Goal: Check status: Check status

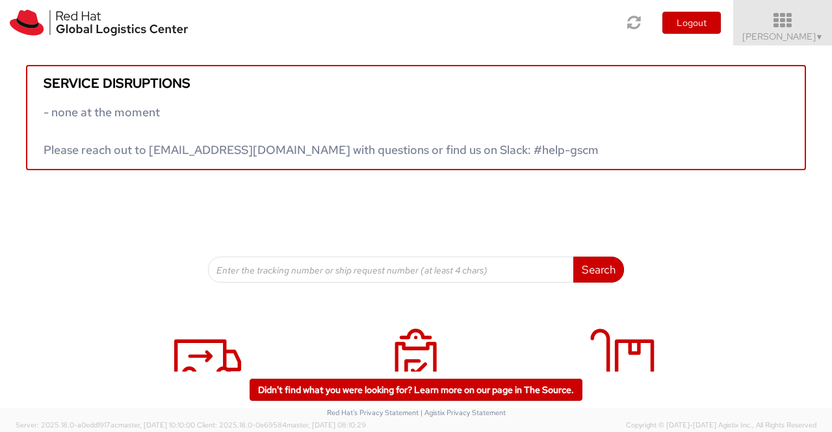
drag, startPoint x: 0, startPoint y: 0, endPoint x: 788, endPoint y: 38, distance: 788.9
click at [788, 38] on span "[PERSON_NAME] ▼" at bounding box center [782, 37] width 81 height 12
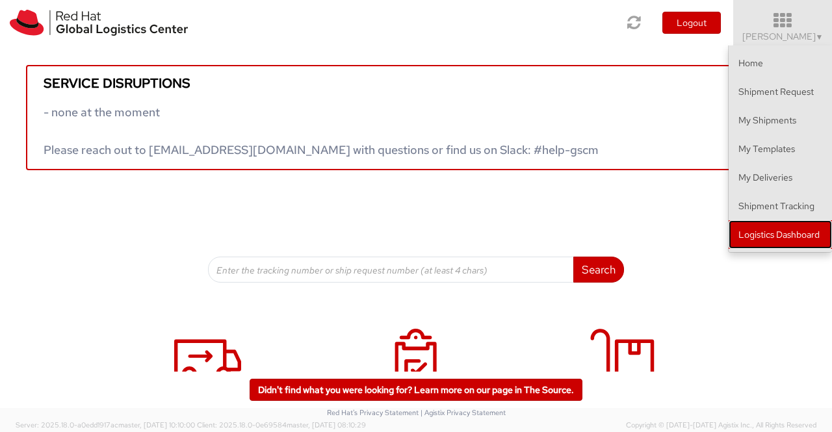
click at [786, 231] on link "Logistics Dashboard" at bounding box center [780, 234] width 103 height 29
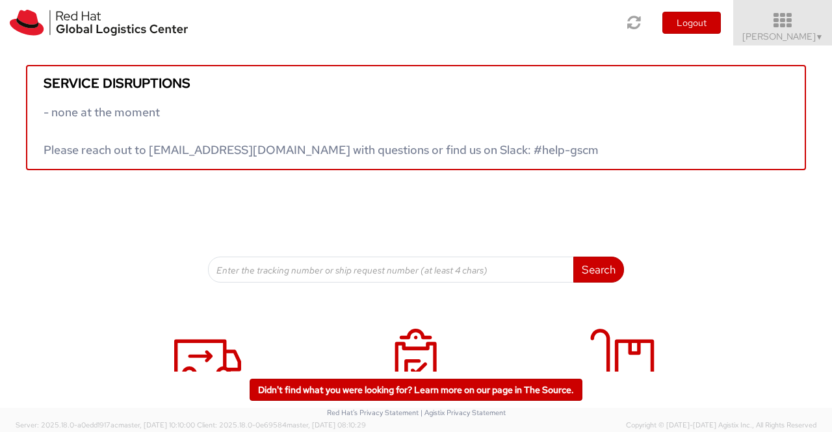
click at [811, 38] on span "[PERSON_NAME] ▼" at bounding box center [782, 37] width 81 height 12
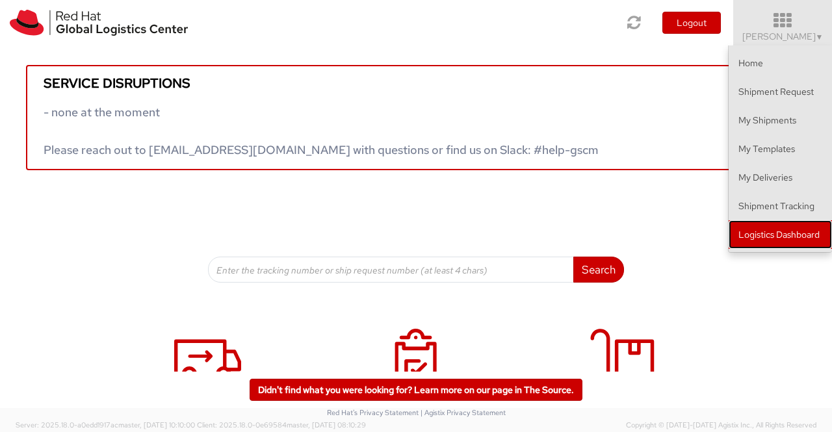
click at [761, 227] on link "Logistics Dashboard" at bounding box center [780, 234] width 103 height 29
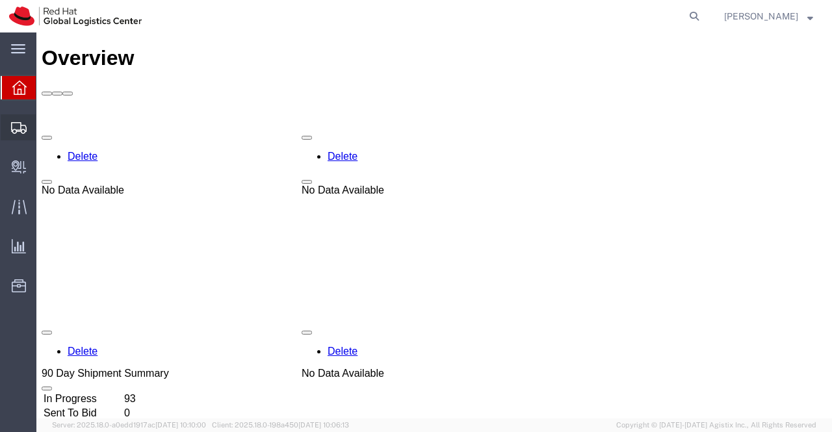
click at [0, 0] on span "Shipment Manager" at bounding box center [0, 0] width 0 height 0
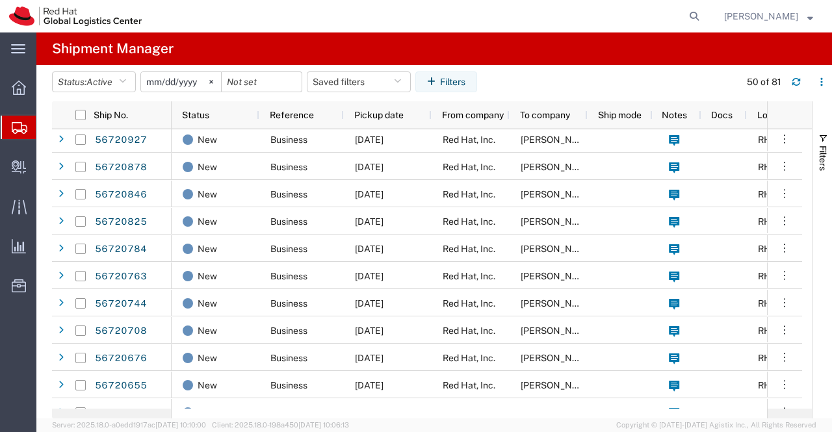
scroll to position [455, 0]
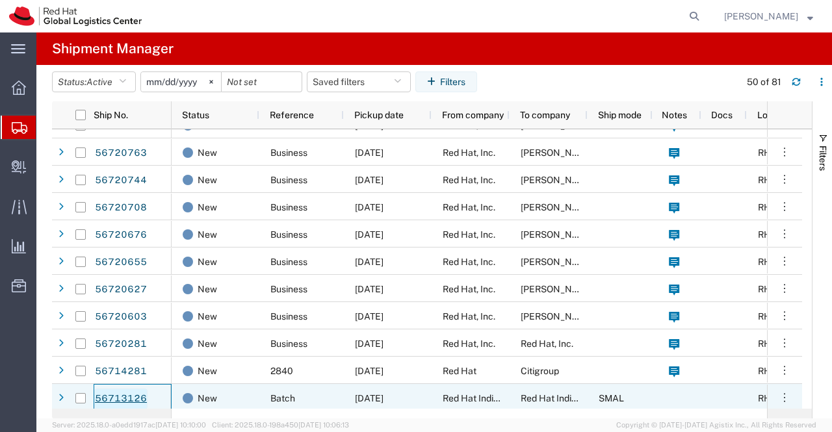
click at [118, 396] on link "56713126" at bounding box center [120, 399] width 53 height 21
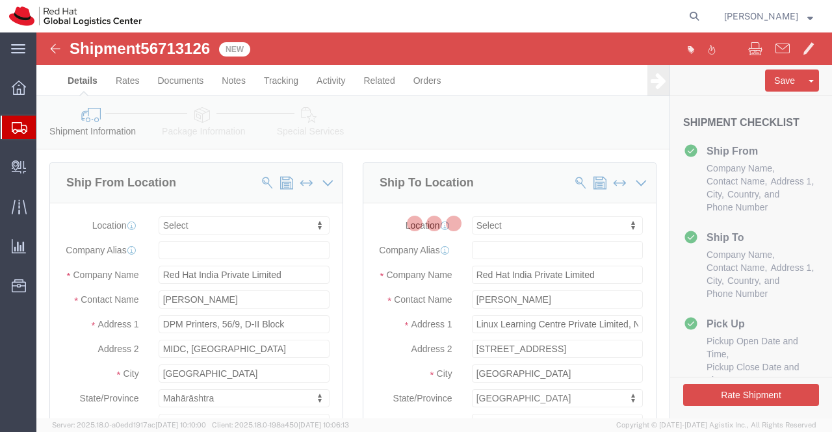
select select
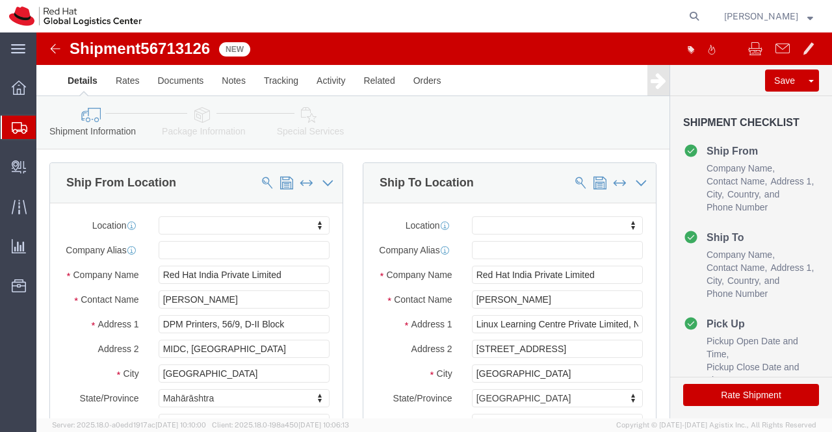
click img
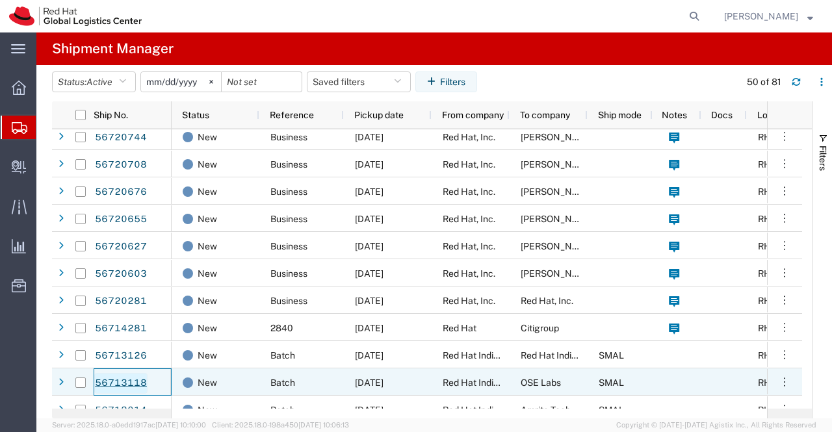
click at [133, 380] on link "56713118" at bounding box center [120, 383] width 53 height 21
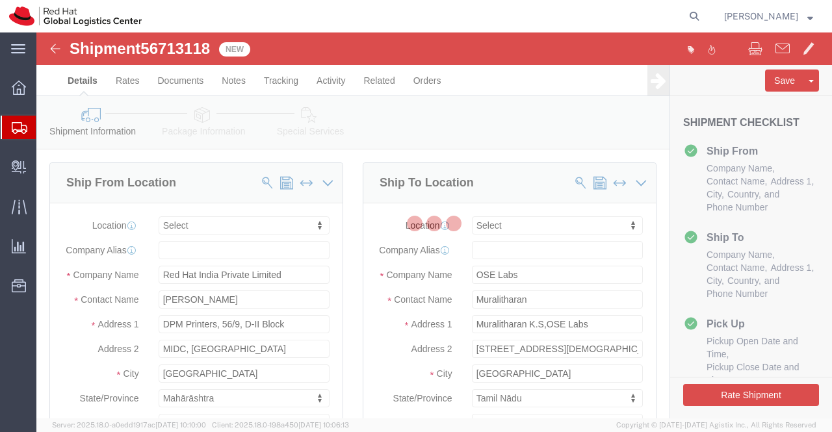
select select
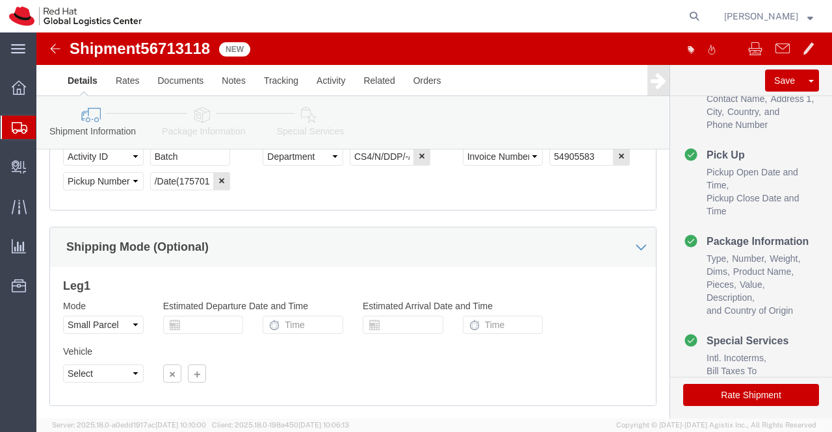
click icon
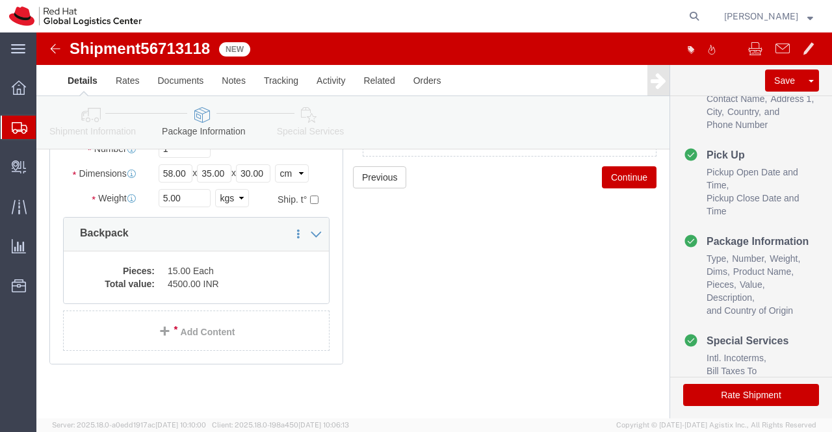
click icon
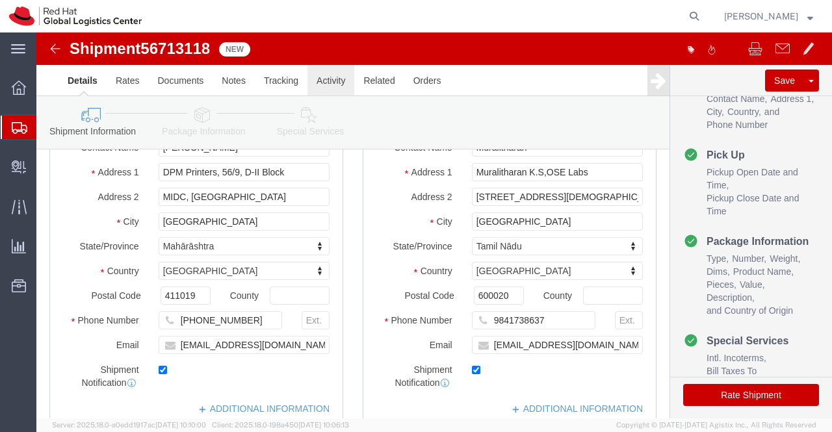
click link "Activity"
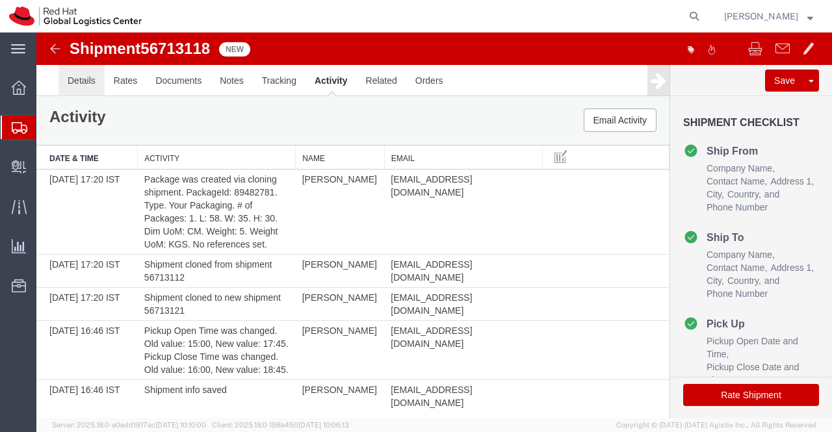
click at [85, 79] on link "Details" at bounding box center [82, 80] width 46 height 31
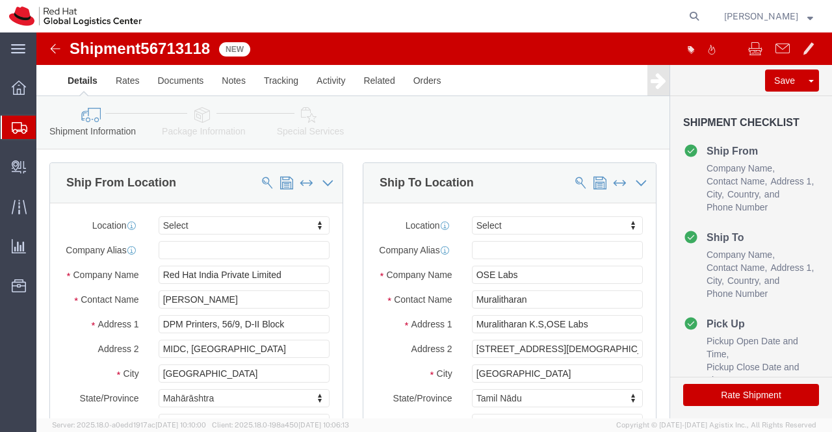
click img
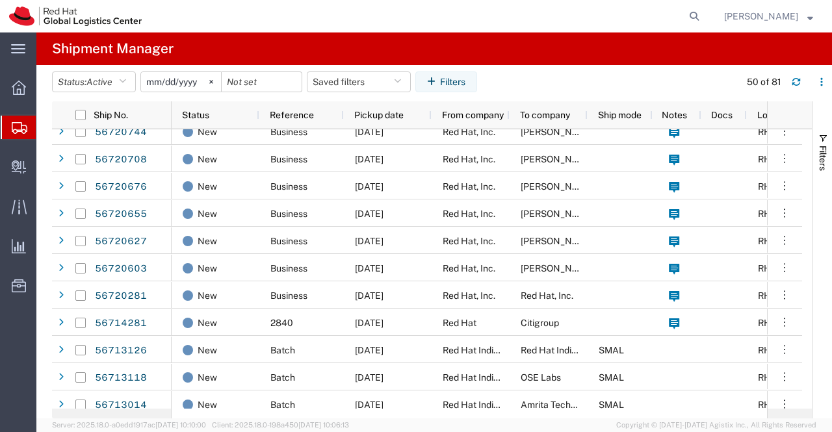
scroll to position [529, 0]
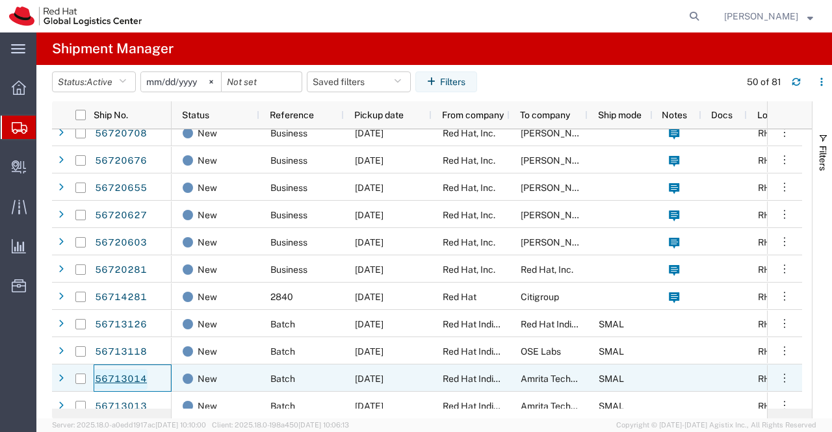
click at [107, 379] on link "56713014" at bounding box center [120, 379] width 53 height 21
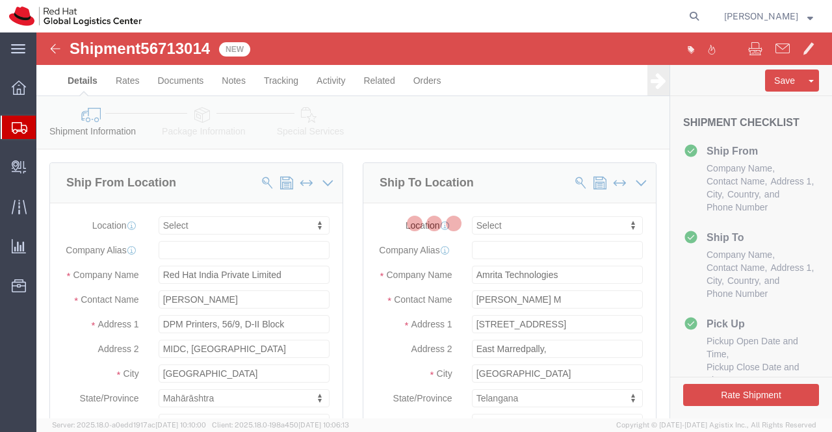
select select
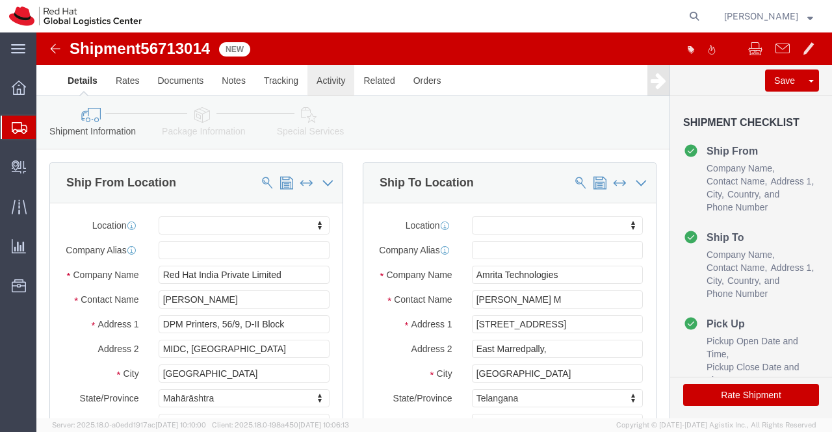
click link "Activity"
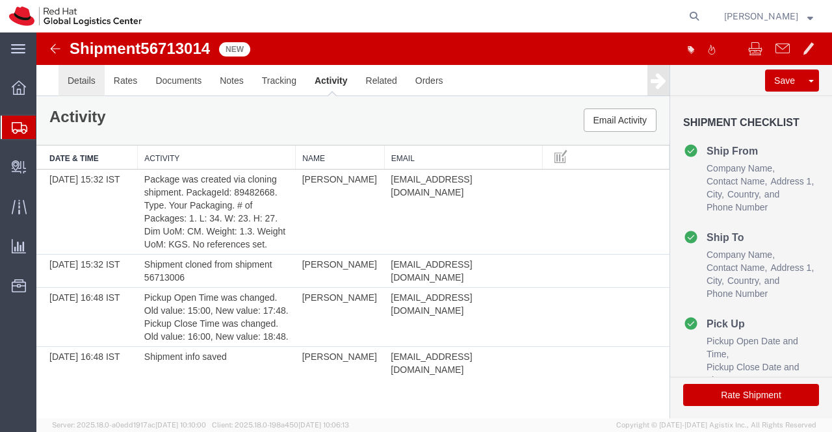
click at [83, 81] on link "Details" at bounding box center [82, 80] width 46 height 31
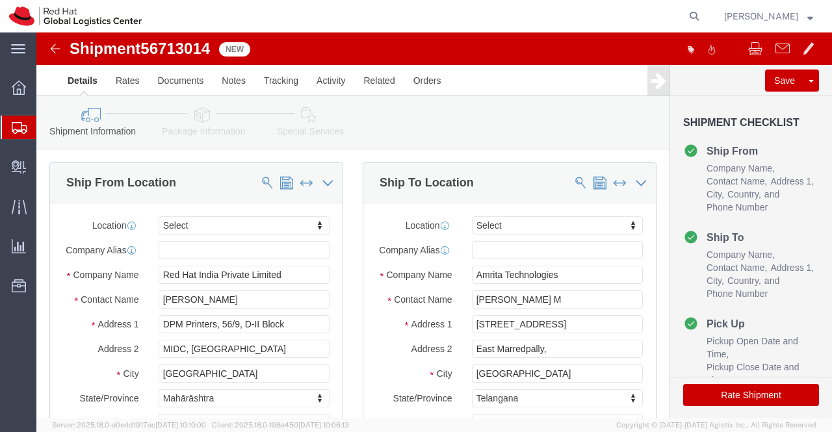
click img
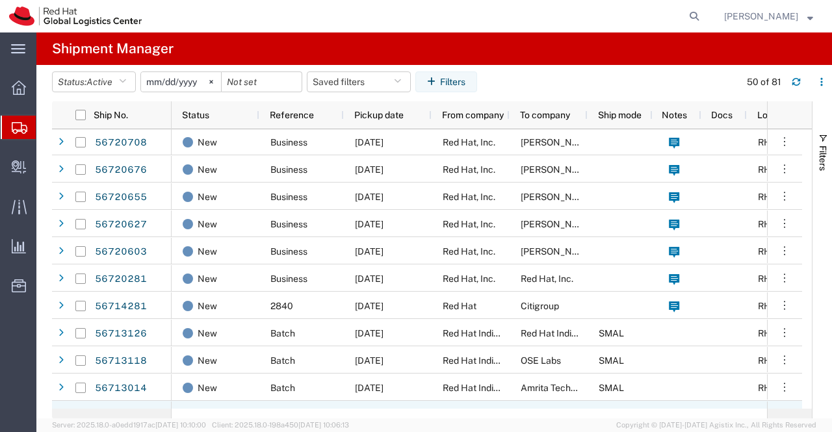
scroll to position [650, 0]
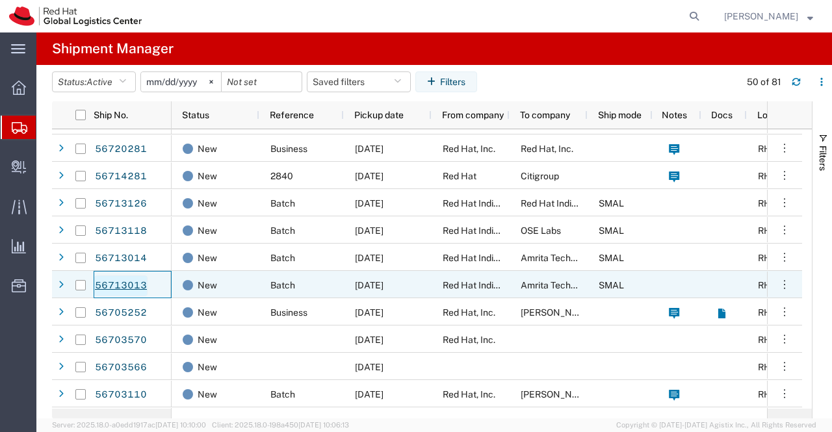
click at [133, 283] on link "56713013" at bounding box center [120, 286] width 53 height 21
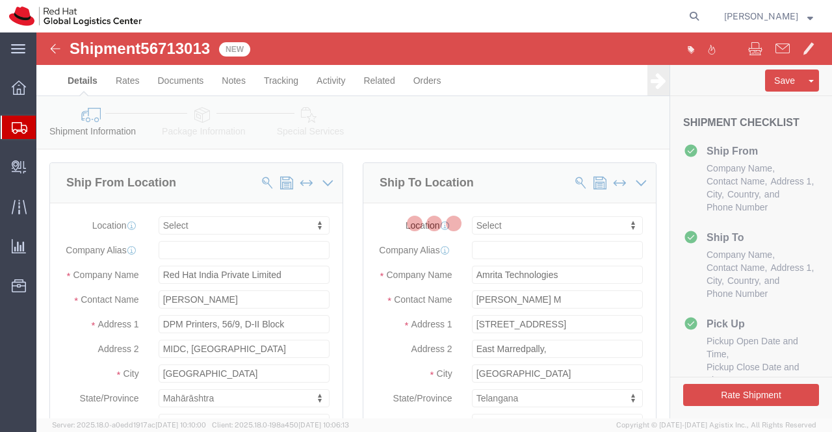
select select
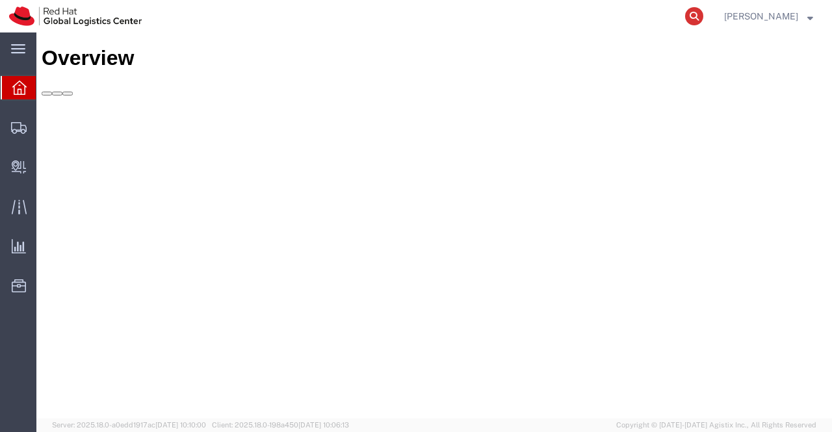
click at [692, 15] on icon at bounding box center [694, 16] width 18 height 18
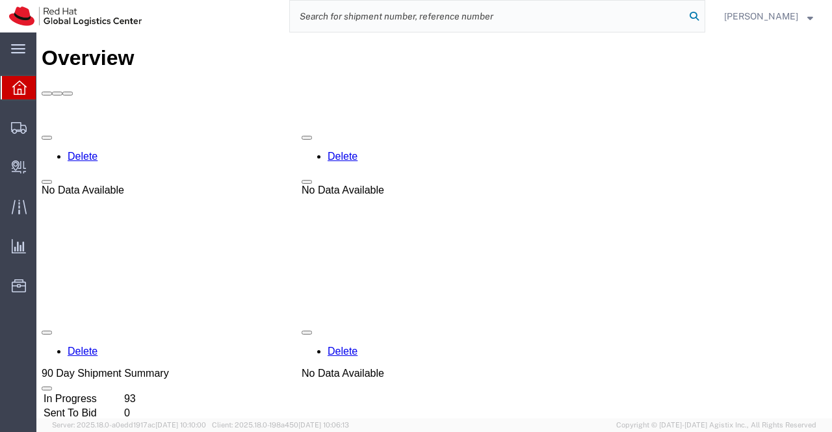
paste input "53596846354"
type input "53596846354"
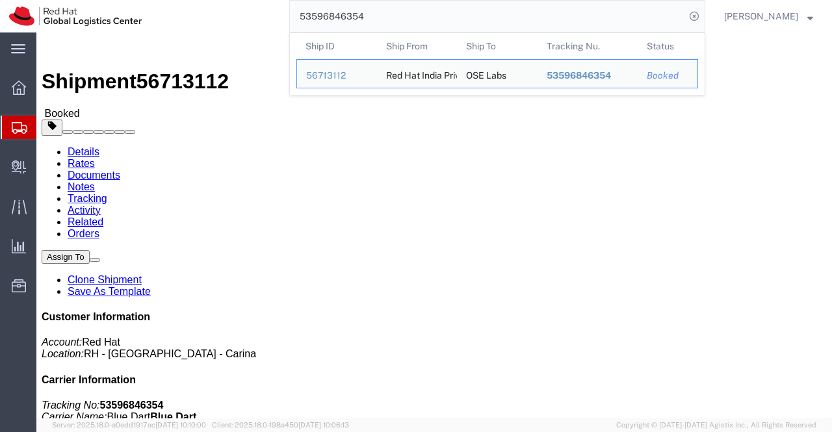
drag, startPoint x: 403, startPoint y: 20, endPoint x: 259, endPoint y: 23, distance: 144.4
click at [259, 23] on div "53596846354 Ship ID Ship From Ship To Tracking Nu. Status Ship ID 56713112 Ship…" at bounding box center [428, 16] width 555 height 33
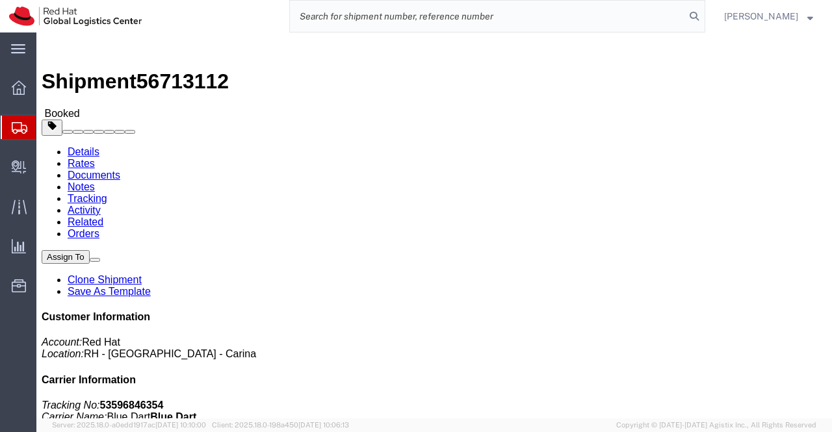
paste input "53596791872"
type input "53596791872"
